Goal: Task Accomplishment & Management: Use online tool/utility

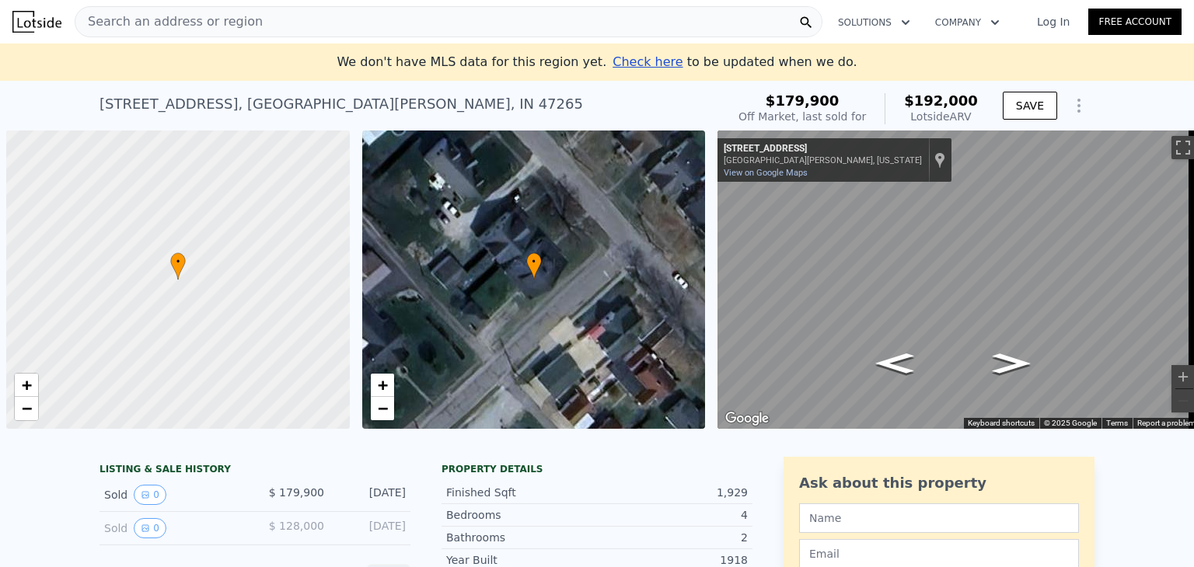
scroll to position [0, 6]
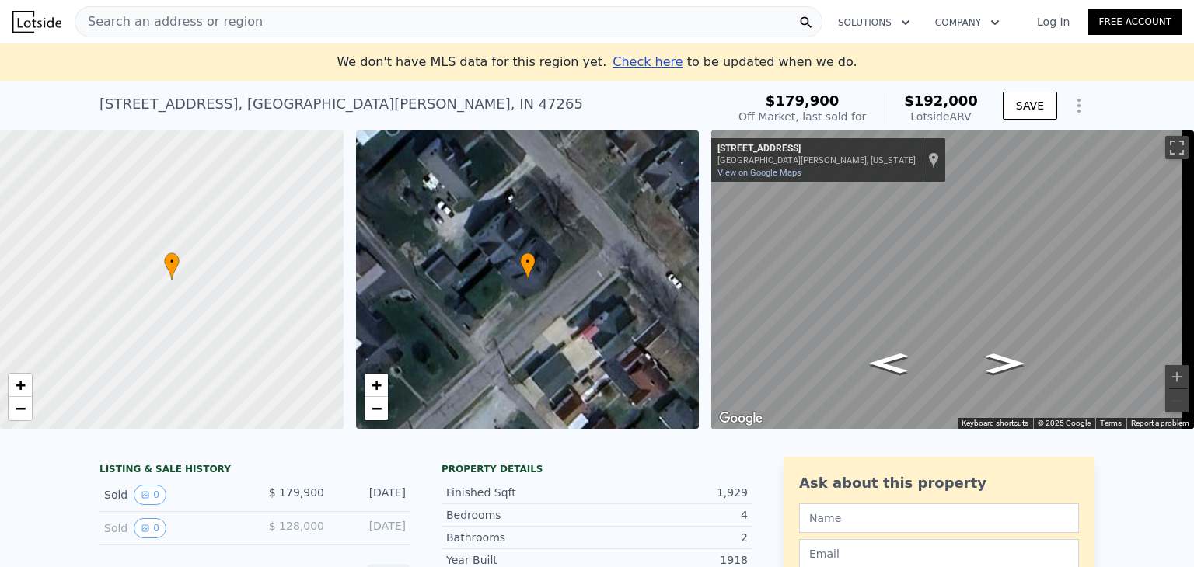
click at [128, 23] on span "Search an address or region" at bounding box center [168, 21] width 187 height 19
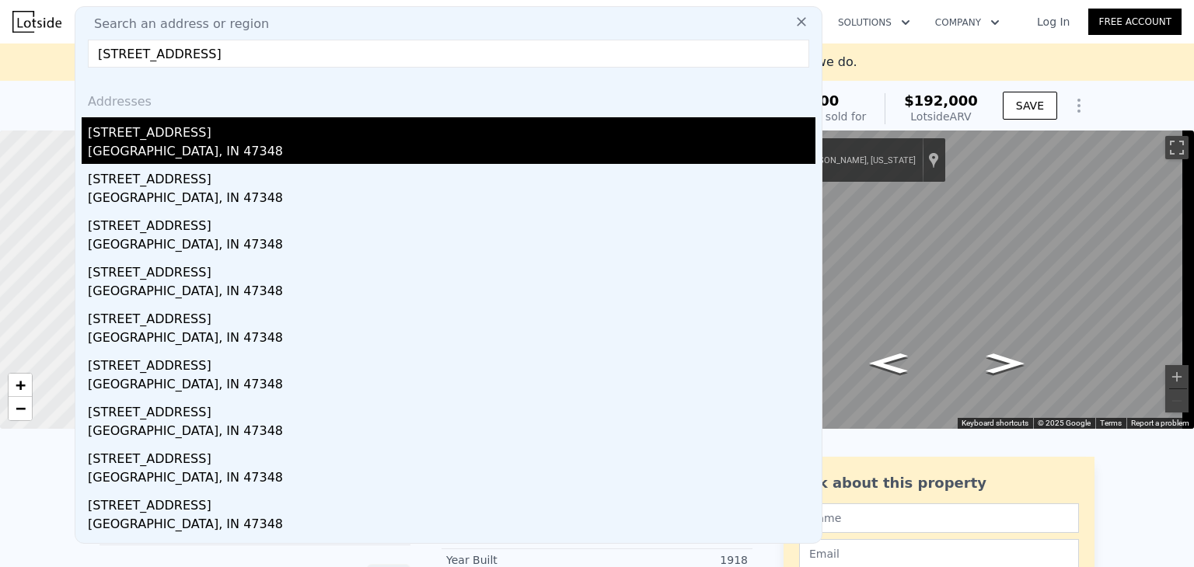
type input "[STREET_ADDRESS]"
click at [145, 150] on div "[GEOGRAPHIC_DATA], IN 47348" at bounding box center [452, 153] width 728 height 22
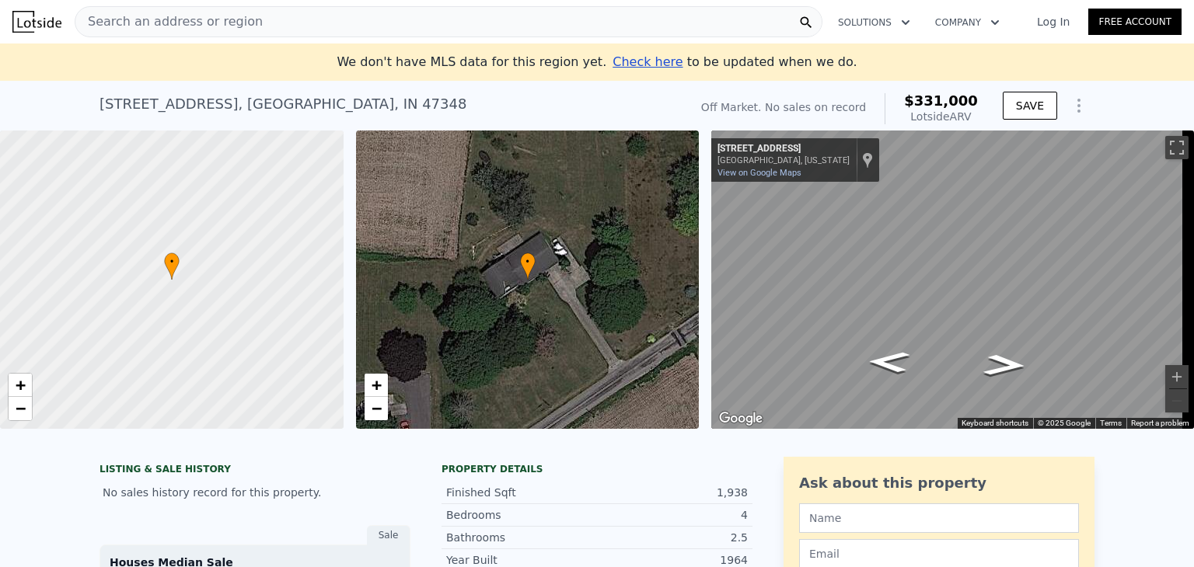
click at [199, 22] on span "Search an address or region" at bounding box center [168, 21] width 187 height 19
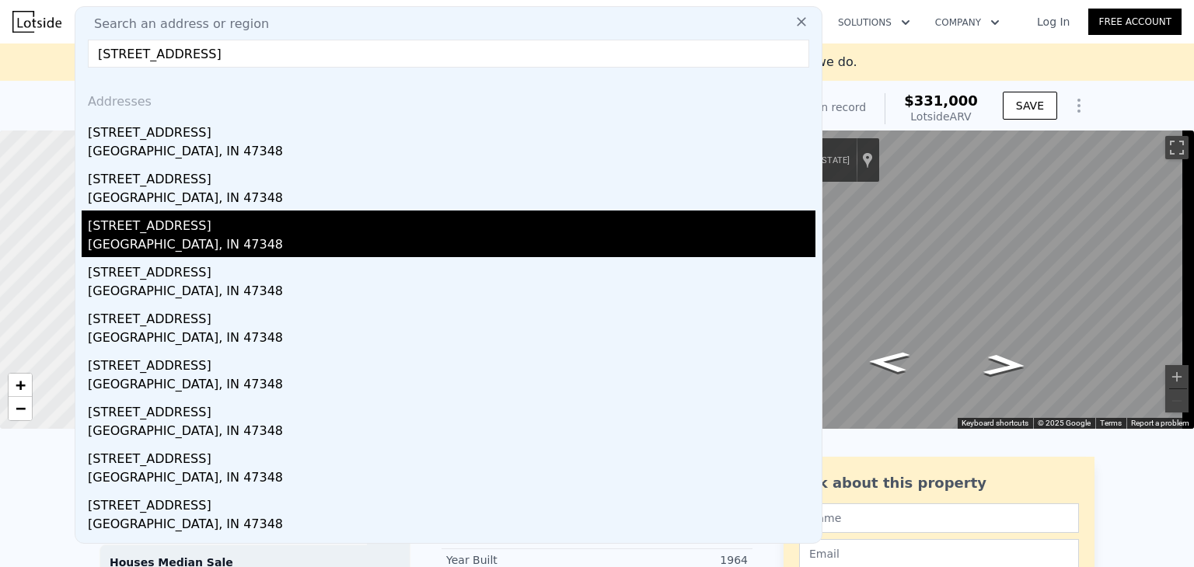
type input "[STREET_ADDRESS]"
click at [180, 246] on div "[GEOGRAPHIC_DATA], IN 47348" at bounding box center [452, 247] width 728 height 22
type input "3"
type input "2"
type input "2.5"
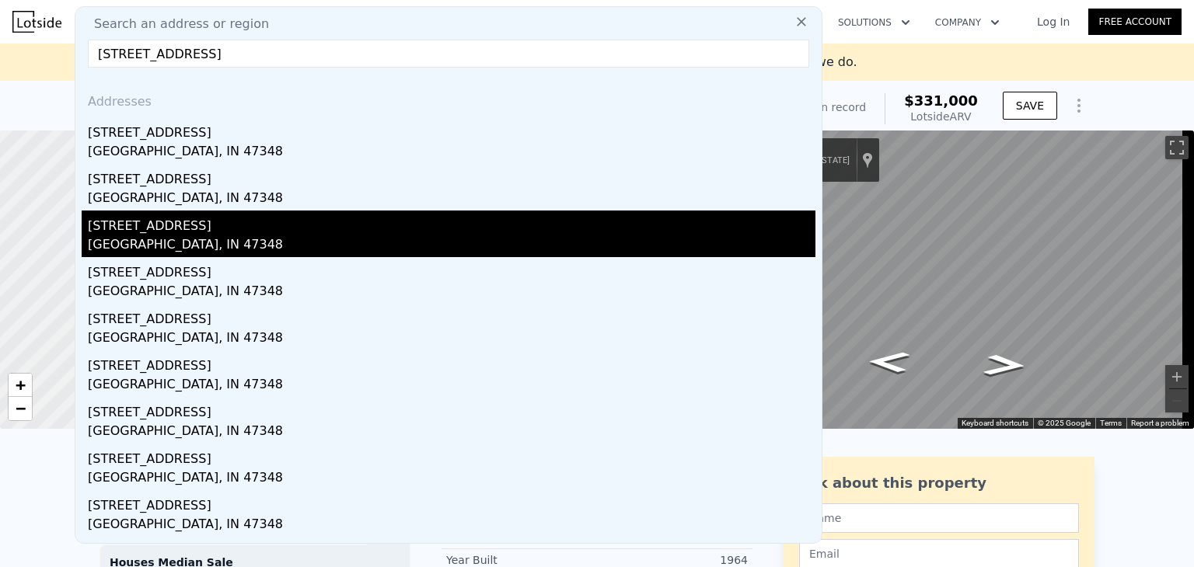
type input "1612"
type input "2361"
type input "35109"
type input "99143"
type input "$ 385,000"
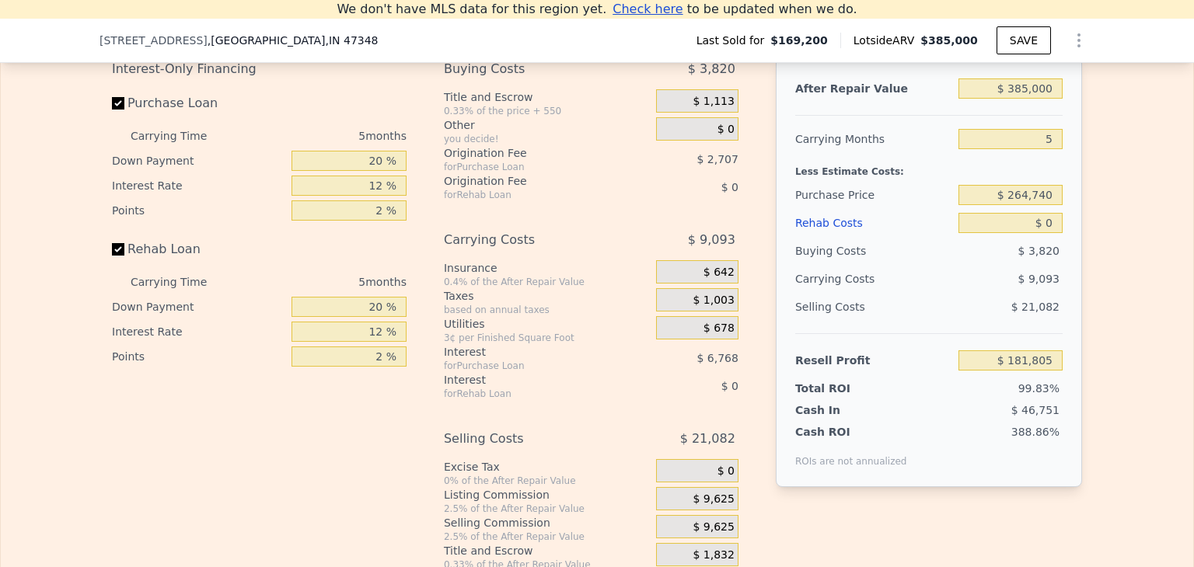
scroll to position [2257, 0]
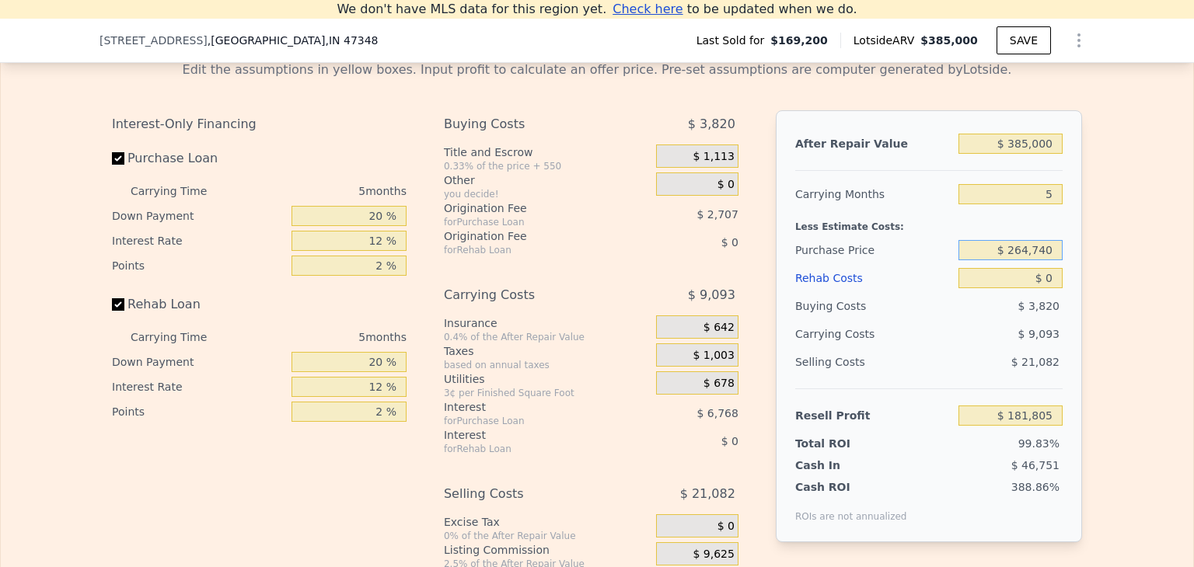
click at [1046, 260] on input "$ 264,740" at bounding box center [1011, 250] width 104 height 20
type input "$ 181,805"
type input "$ 150,000"
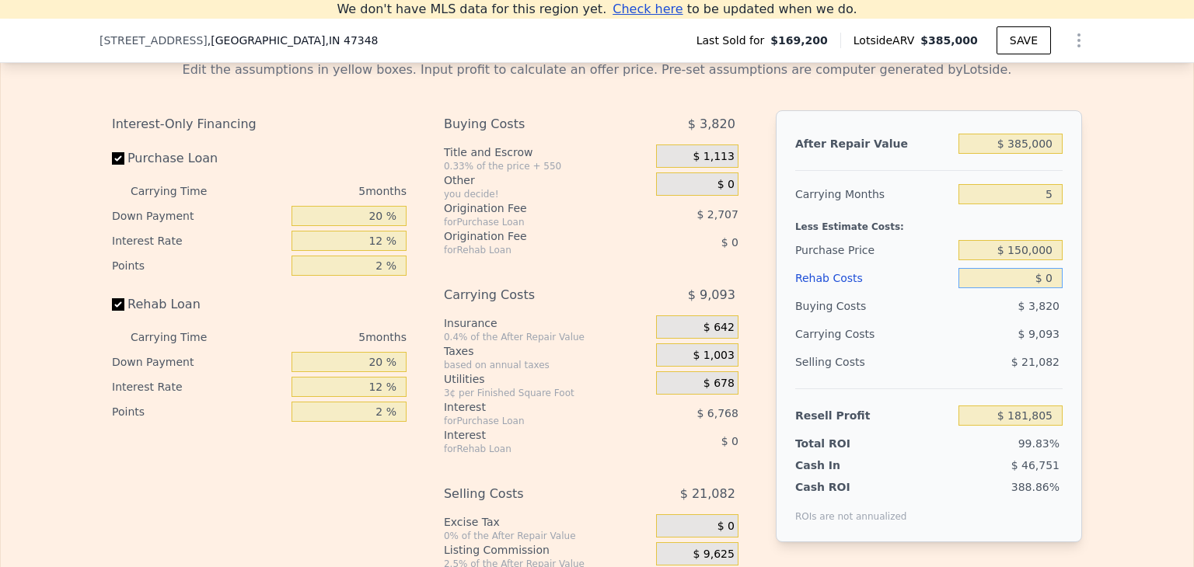
type input "$ 202,145"
click at [1035, 154] on input "$ 385,000" at bounding box center [1011, 144] width 104 height 20
type input "$ 26,000"
type input "-$ 137,111"
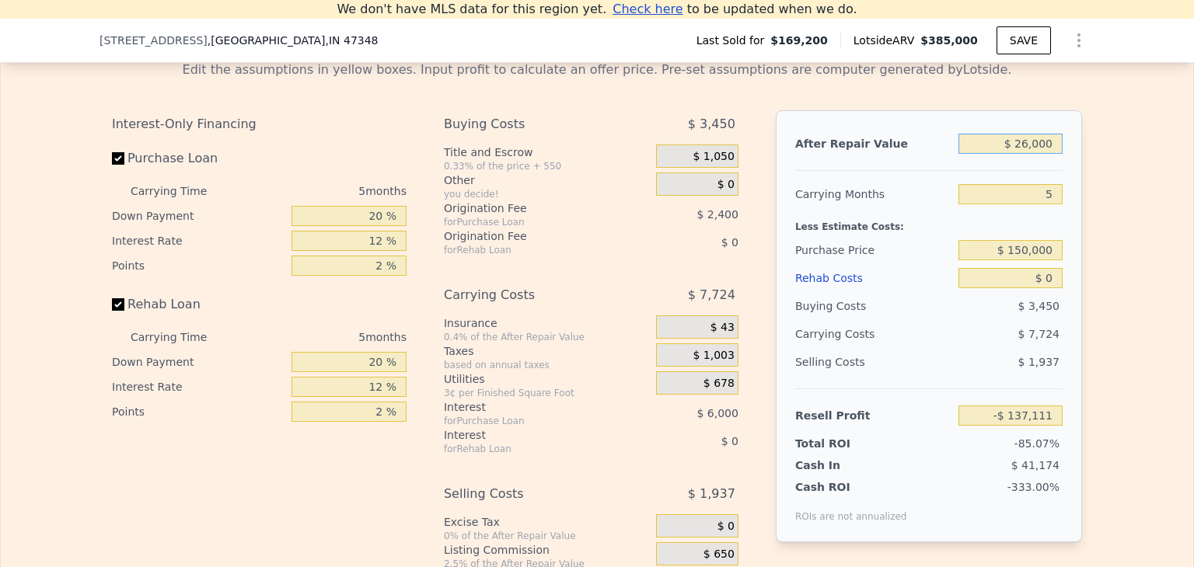
type input "$ 260,000"
type input "$ 84,020"
click at [1065, 225] on div "After Repair Value $ 260,000 Carrying Months 5 Less Estimate Costs: Purchase Pr…" at bounding box center [929, 326] width 306 height 432
type input "$ 385,000"
type input "$ 181,805"
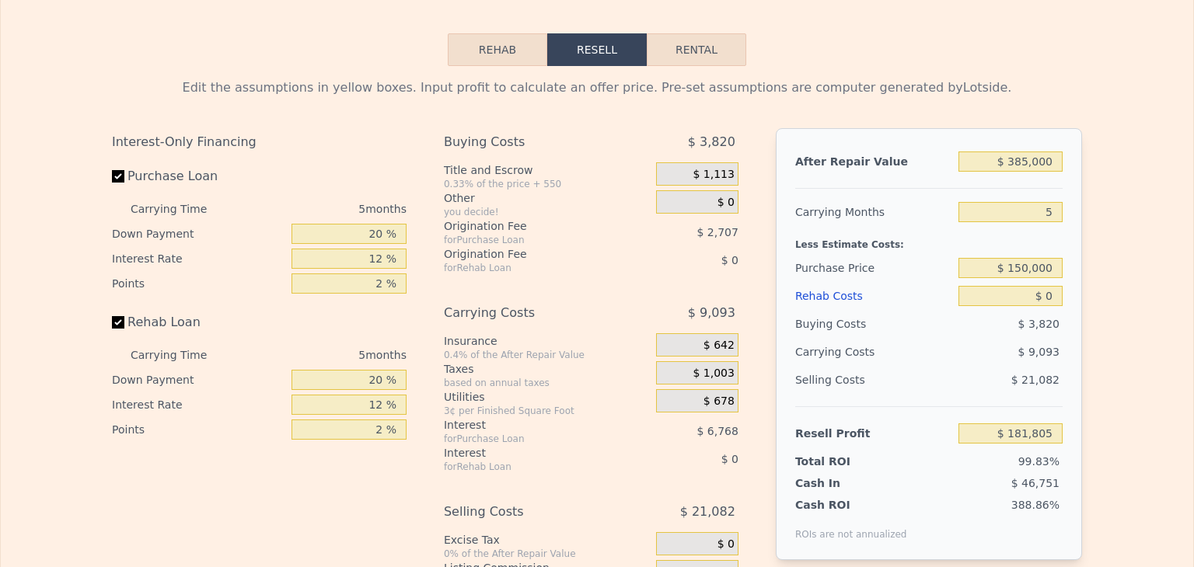
scroll to position [0, 0]
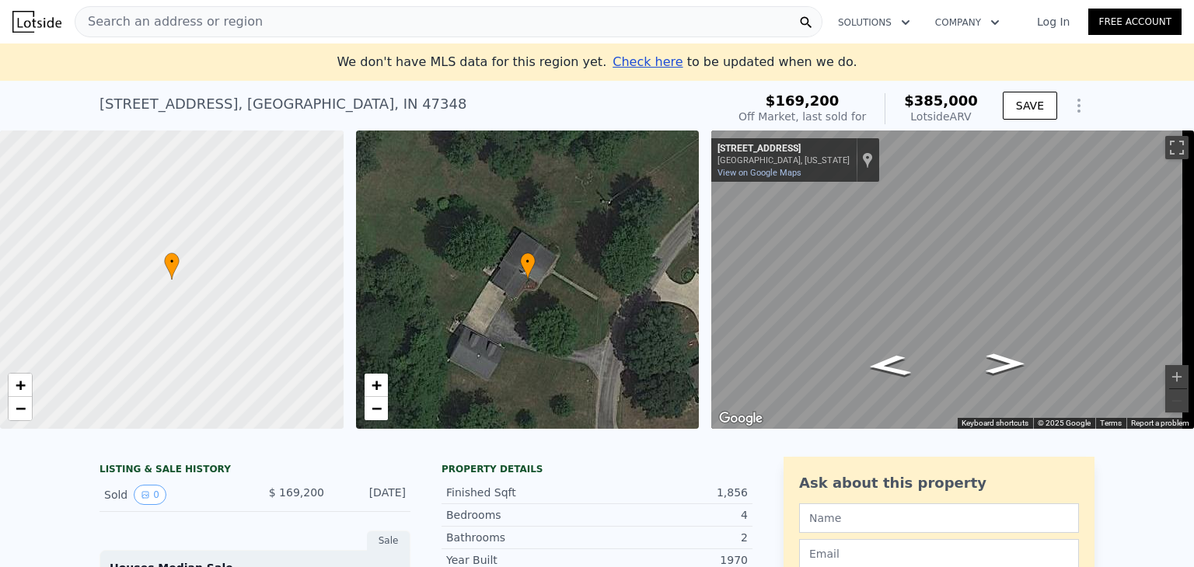
click at [162, 24] on span "Search an address or region" at bounding box center [168, 21] width 187 height 19
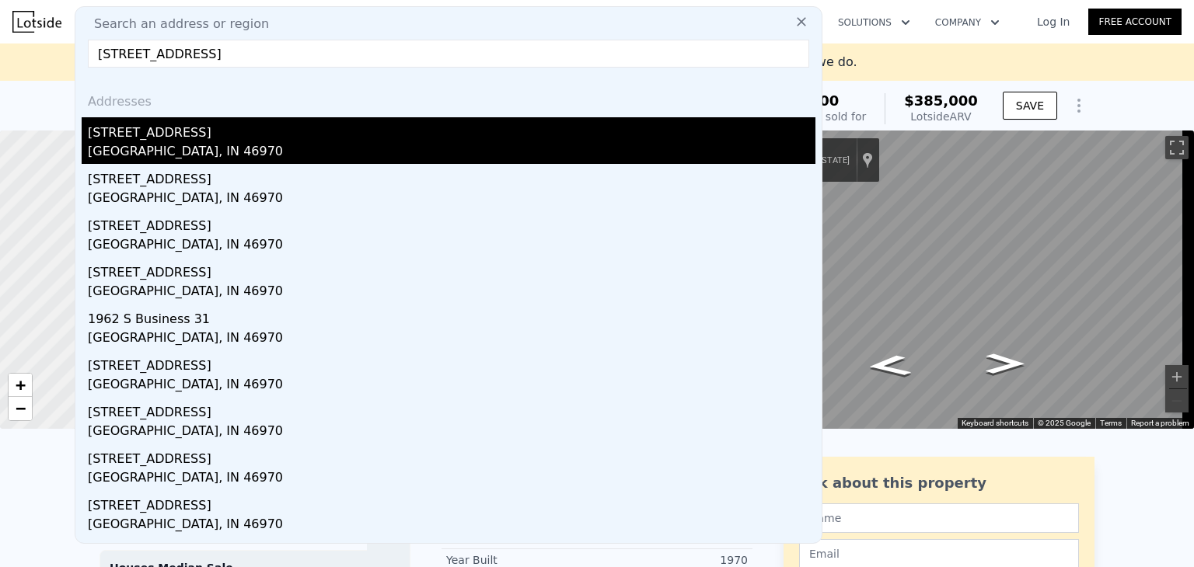
type input "[STREET_ADDRESS]"
click at [157, 155] on div "[GEOGRAPHIC_DATA], IN 46970" at bounding box center [452, 153] width 728 height 22
type input "4"
type input "1.5"
type input "3.5"
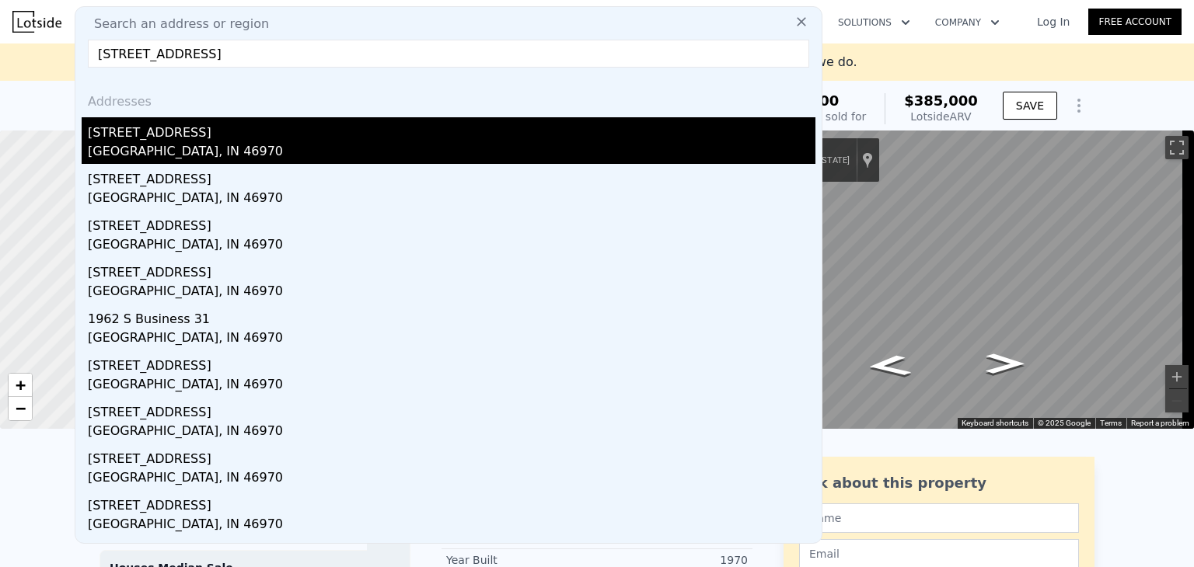
type input "2390"
type input "3349"
type input "23522"
type input "41382"
type input "$ 360,000"
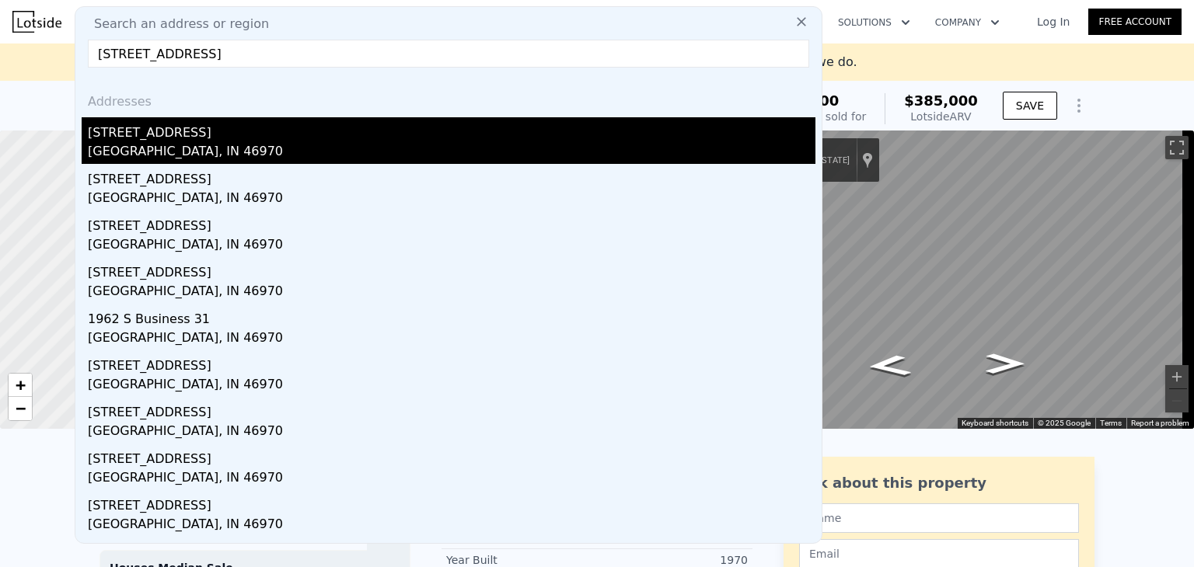
type input "$ 72,706"
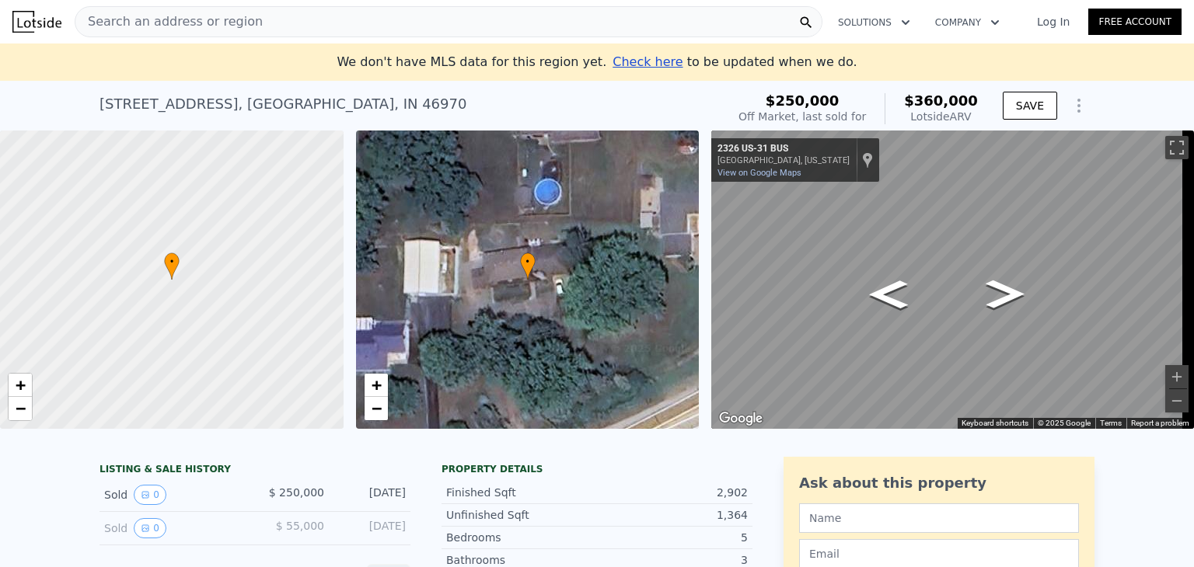
click at [246, 21] on div "Search an address or region" at bounding box center [449, 21] width 748 height 31
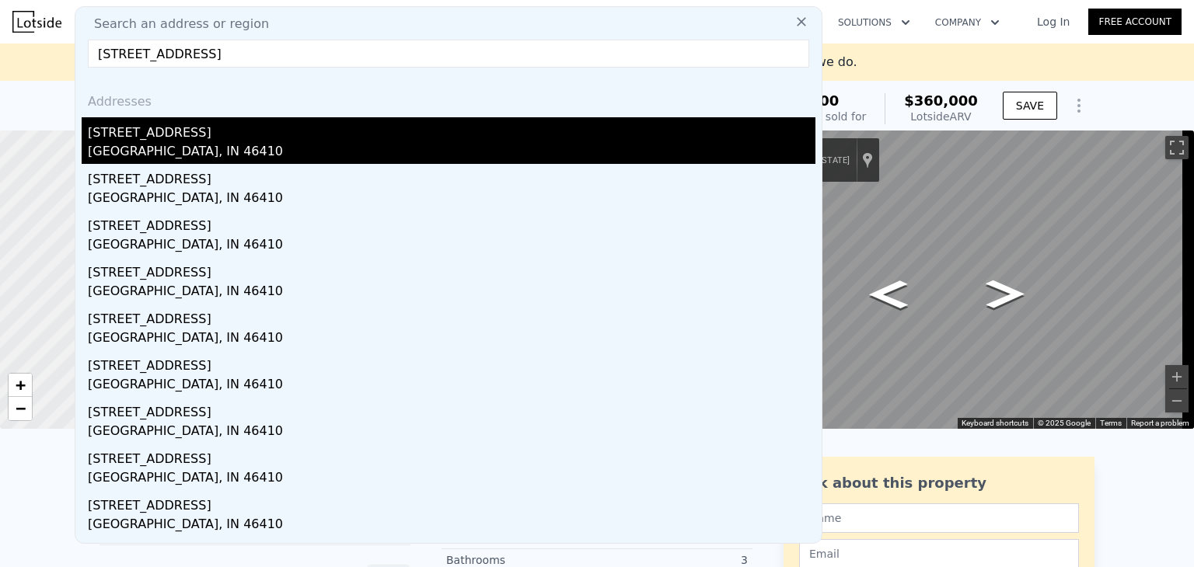
type input "[STREET_ADDRESS]"
click at [141, 141] on div "[STREET_ADDRESS]" at bounding box center [452, 129] width 728 height 25
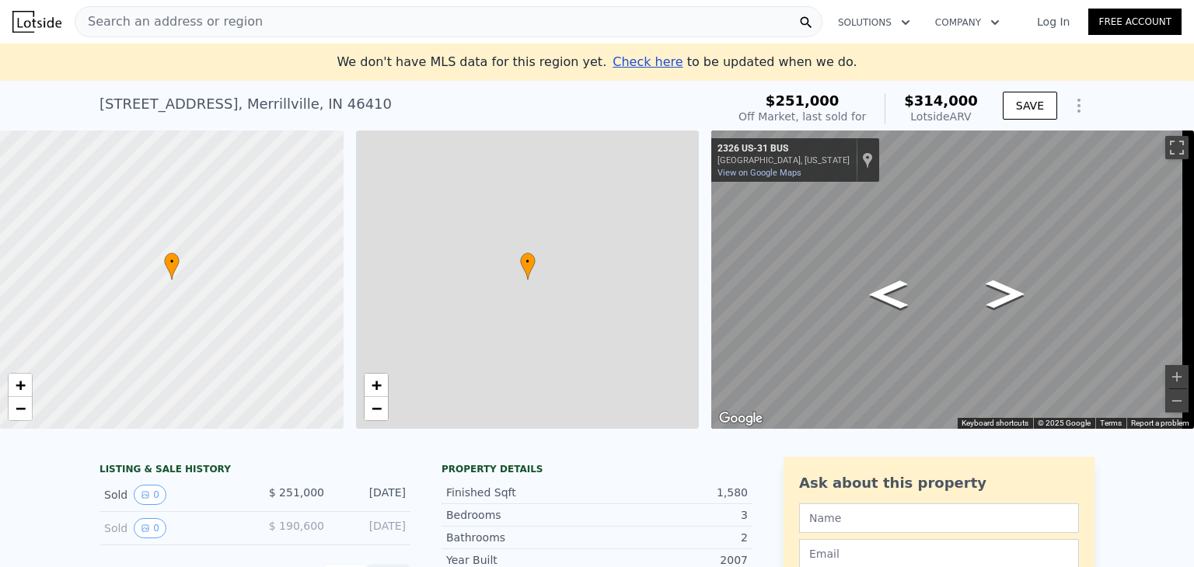
type input "2"
type input "1"
type input "2.5"
type input "1176"
type input "2150"
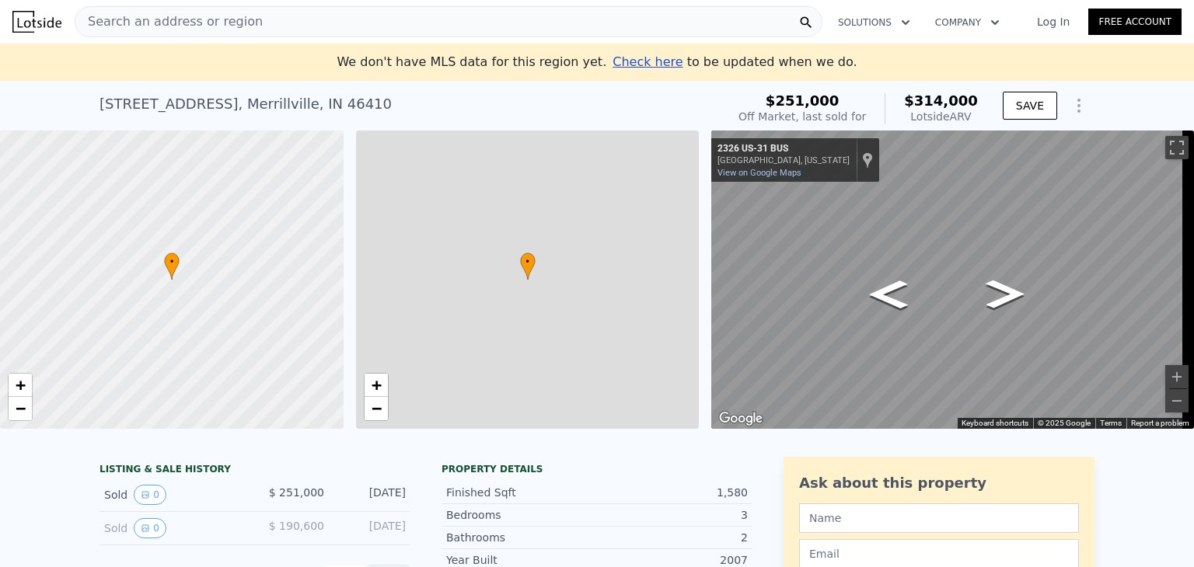
type input "6011"
type input "10759"
type input "$ 314,000"
type input "4"
type input "$ 29,564"
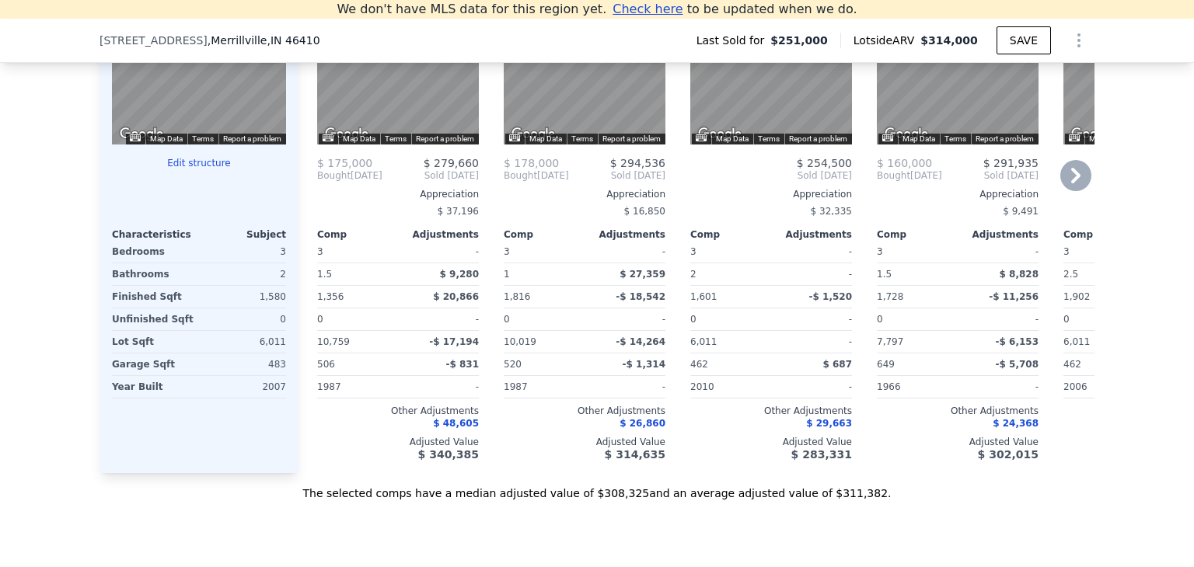
scroll to position [1618, 0]
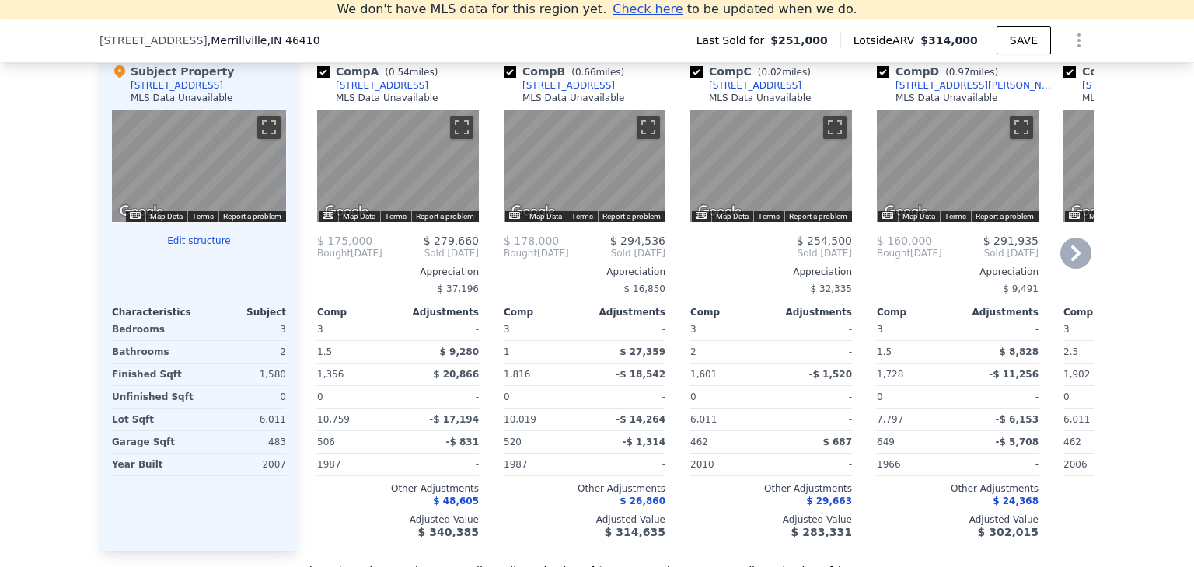
click at [752, 277] on div "Appreciation" at bounding box center [771, 272] width 162 height 12
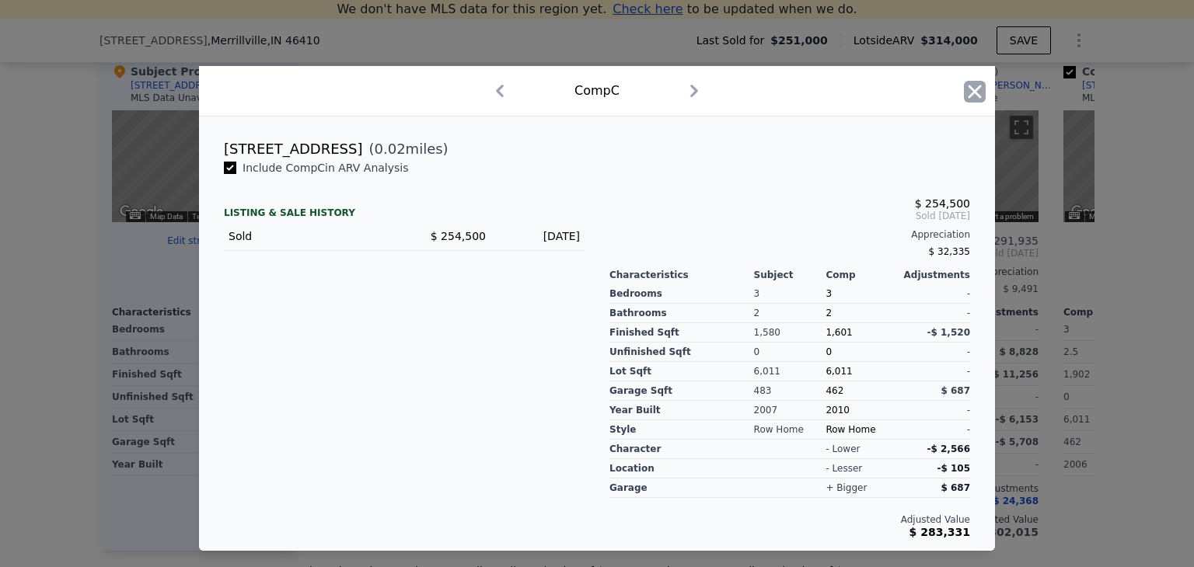
click at [966, 96] on icon "button" at bounding box center [975, 92] width 22 height 22
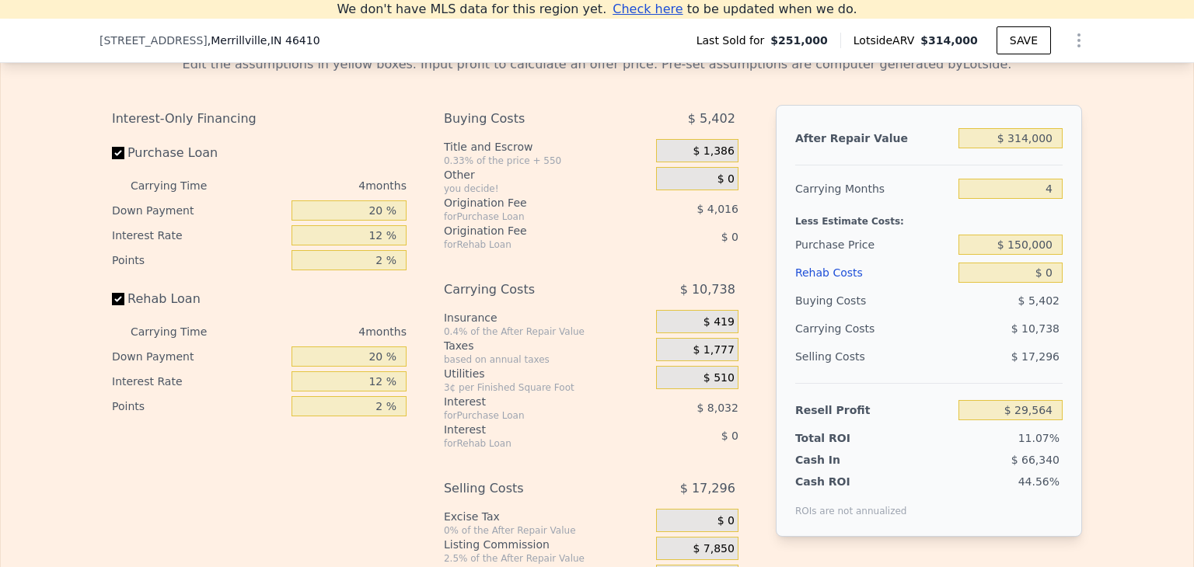
scroll to position [2355, 0]
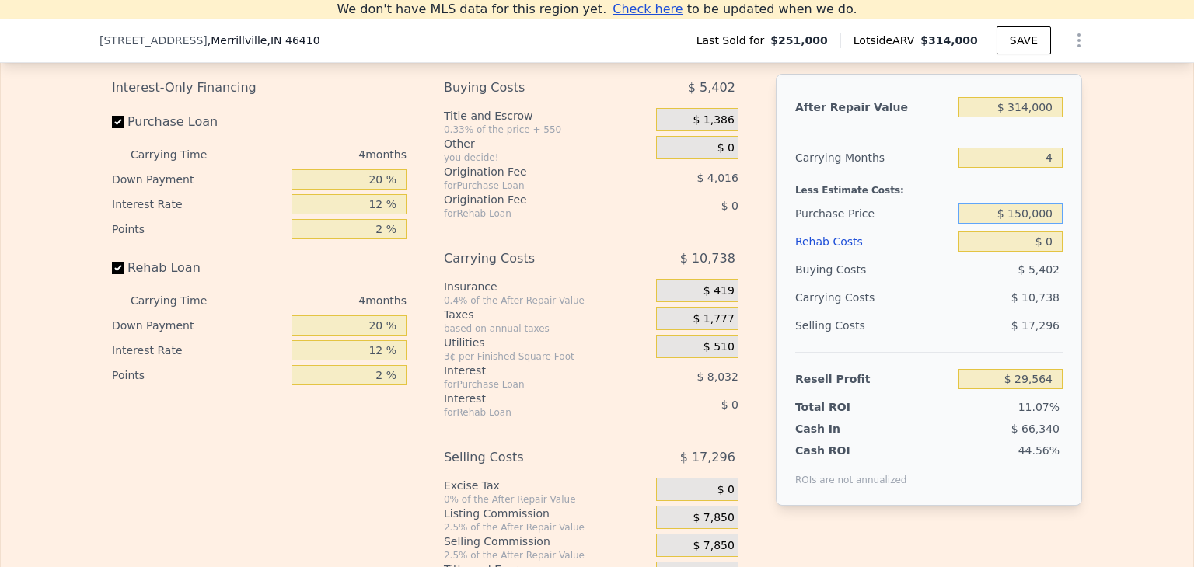
click at [1021, 224] on input "$ 150,000" at bounding box center [1011, 214] width 104 height 20
click at [1019, 224] on input "$ 150,000" at bounding box center [1011, 214] width 104 height 20
click at [1032, 224] on input "$ 150,000" at bounding box center [1011, 214] width 104 height 20
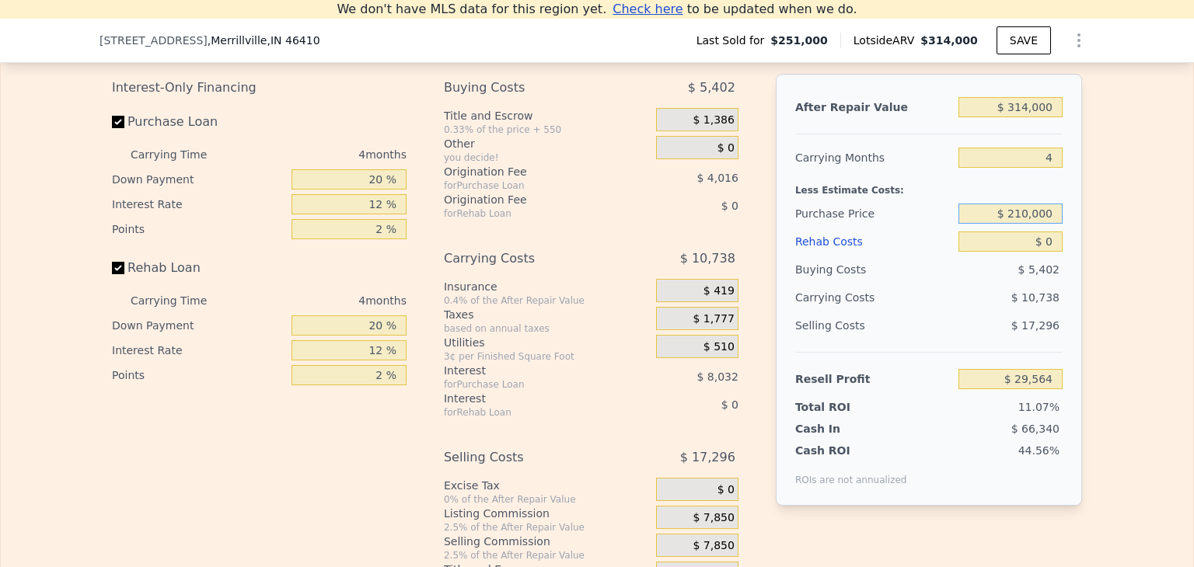
type input "$ 210,000"
type input "$ 72,669"
click at [1067, 287] on div "After Repair Value $ 314,000 Carrying Months 4 Less Estimate Costs: Purchase Pr…" at bounding box center [929, 290] width 306 height 432
click at [1027, 117] on input "$ 314,000" at bounding box center [1011, 107] width 104 height 20
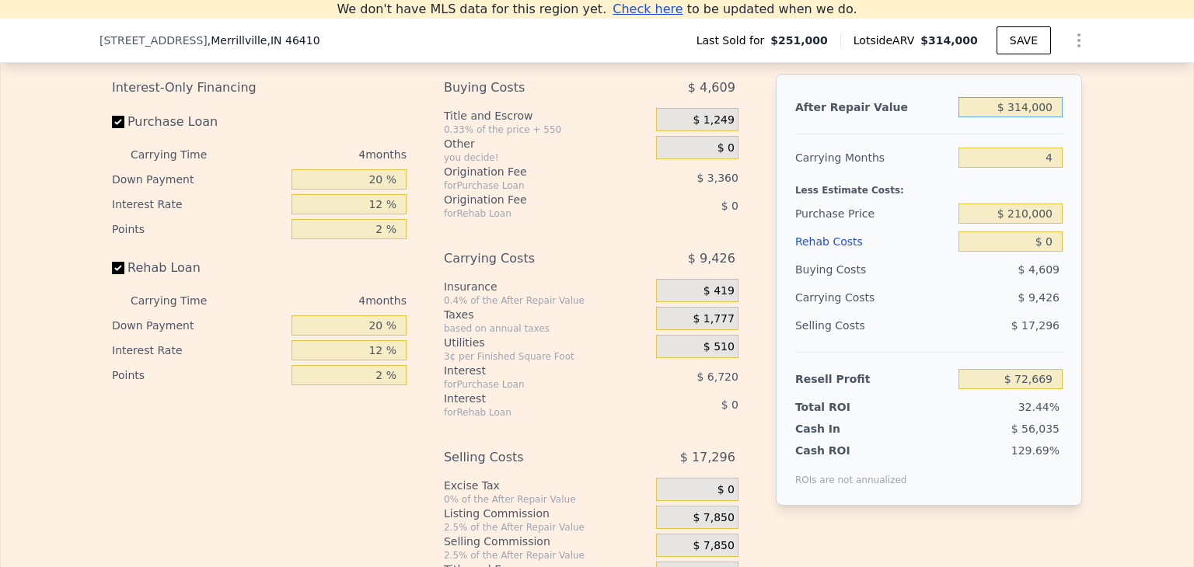
type input "$ 2"
type input "-$ 224,164"
type input "$ 290,000"
type input "$ 49,981"
click at [1059, 215] on div "After Repair Value $ 290,000 Carrying Months 4 Less Estimate Costs: Purchase Pr…" at bounding box center [929, 290] width 306 height 432
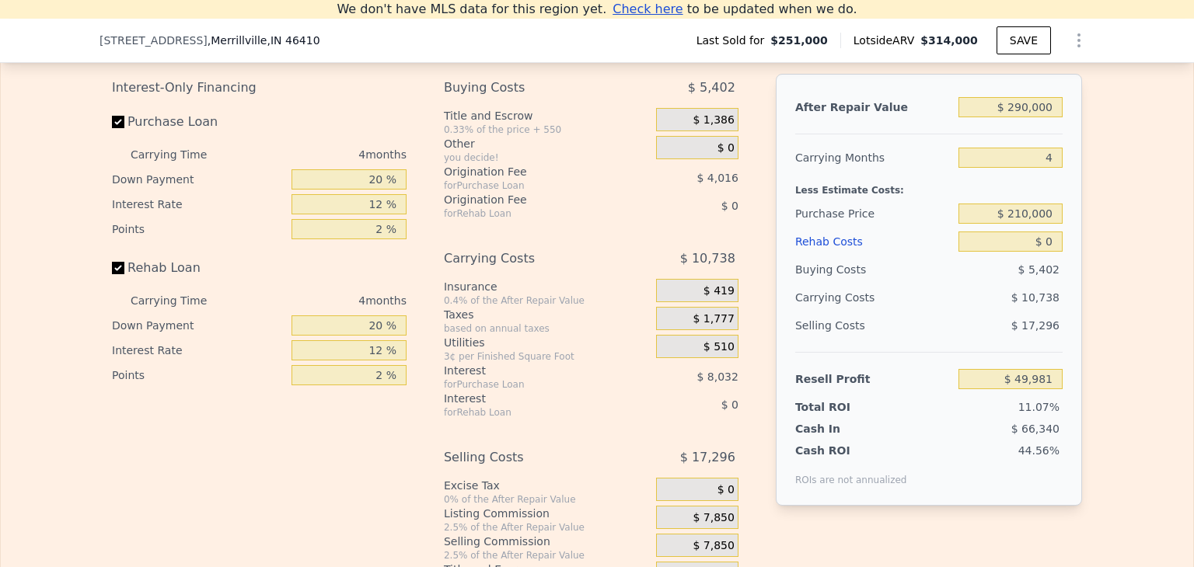
type input "$ 314,000"
type input "$ 29,564"
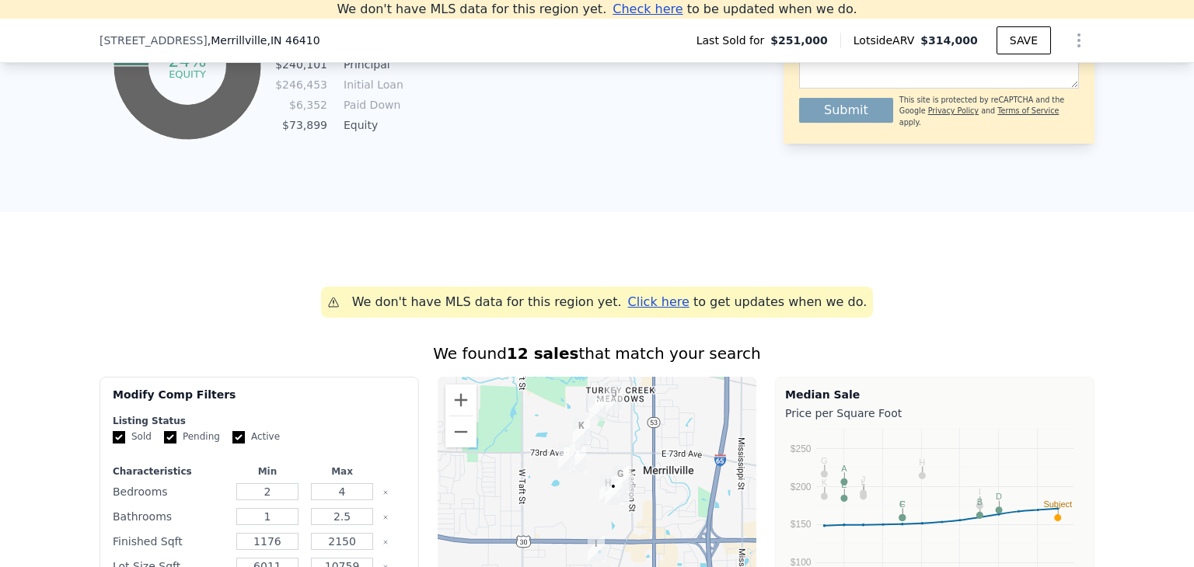
scroll to position [0, 0]
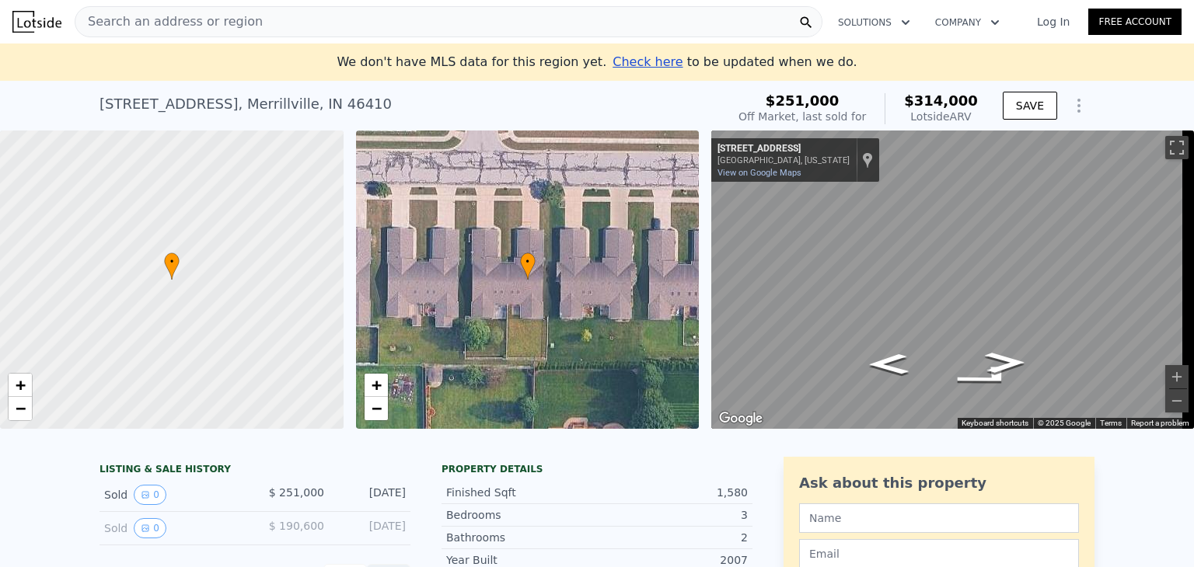
click at [155, 26] on span "Search an address or region" at bounding box center [168, 21] width 187 height 19
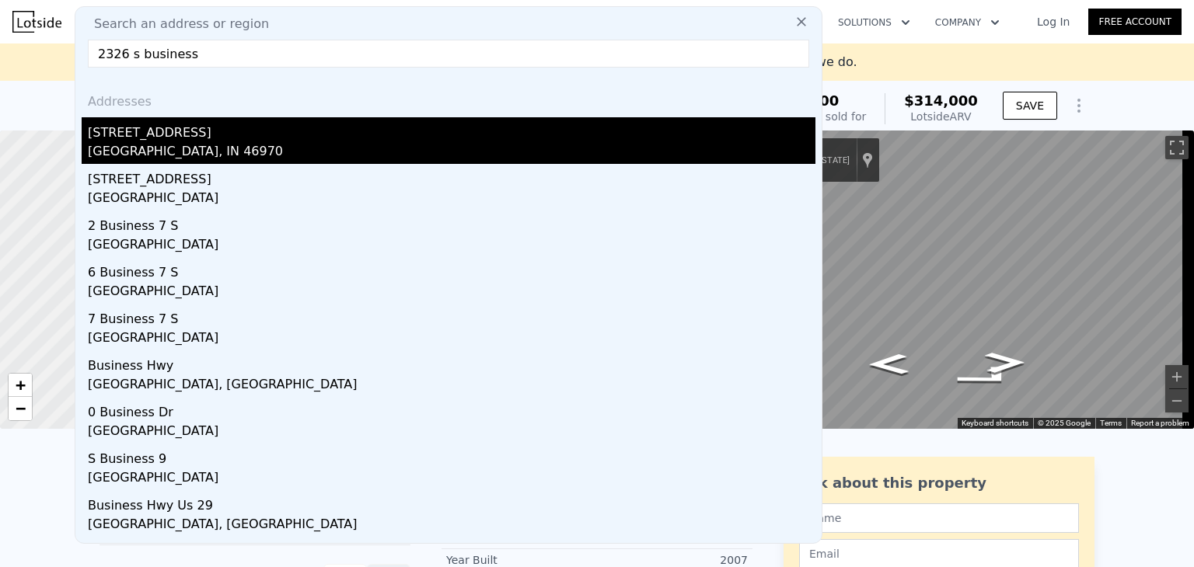
type input "2326 s business"
click at [144, 143] on div "[GEOGRAPHIC_DATA], IN 46970" at bounding box center [452, 153] width 728 height 22
type input "3"
type input "1.5"
type input "3.5"
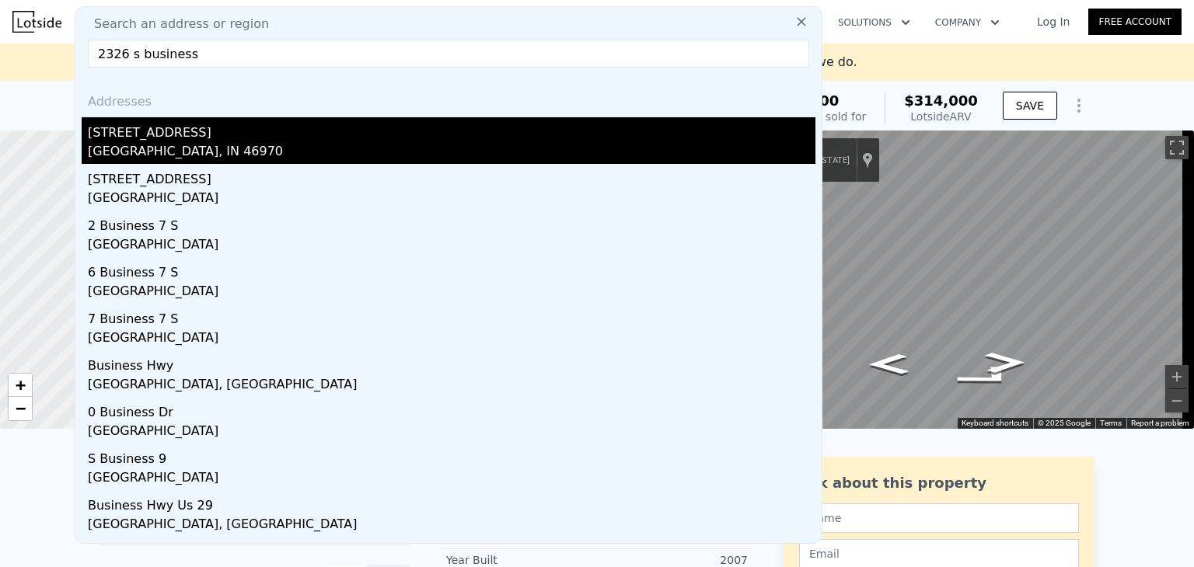
type input "2390"
type input "3349"
type input "23522"
type input "41382"
type input "$ 360,000"
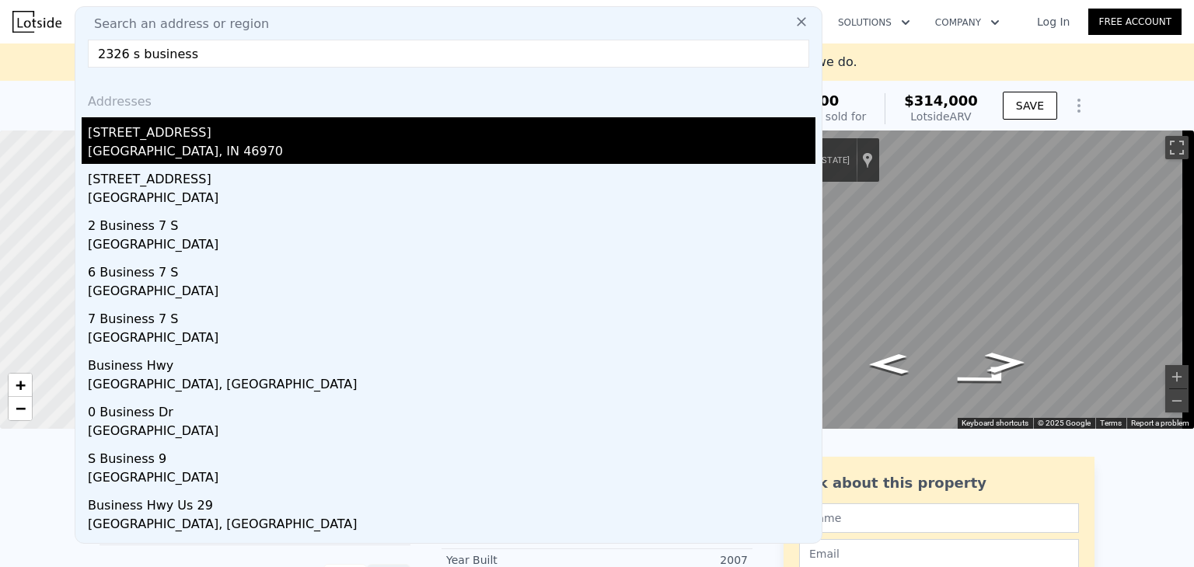
type input "5"
type input "$ 72,706"
